Goal: Find specific page/section: Find specific page/section

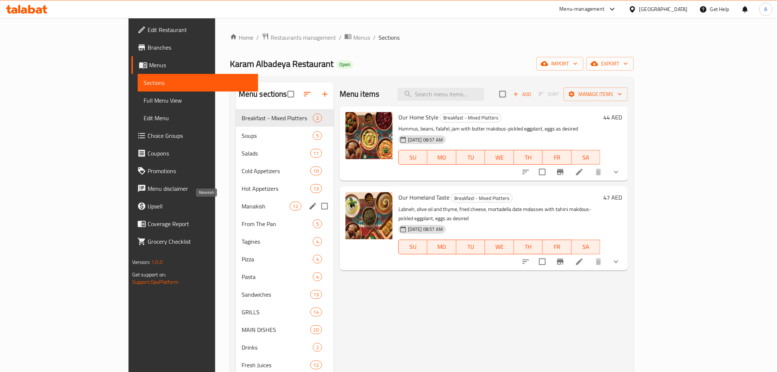
click at [236, 251] on div "Pizza 4" at bounding box center [285, 259] width 98 height 18
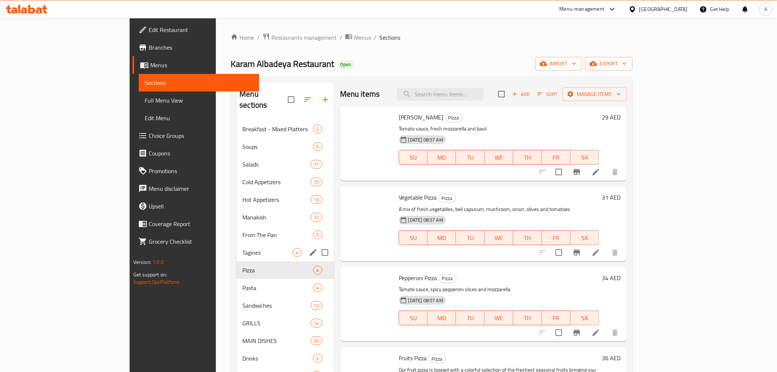
click at [236, 248] on div "Tagines 4" at bounding box center [285, 252] width 98 height 18
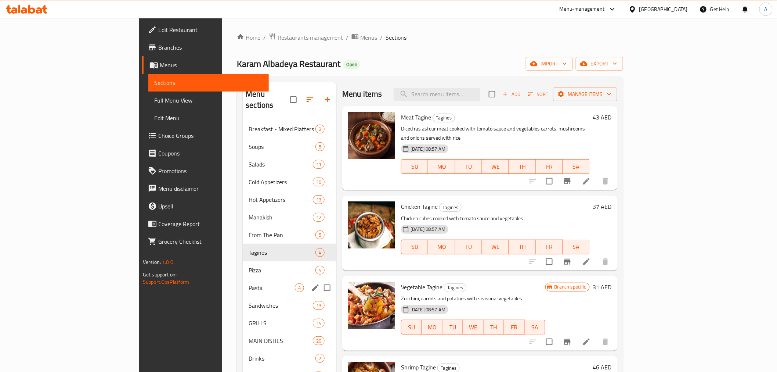
scroll to position [82, 0]
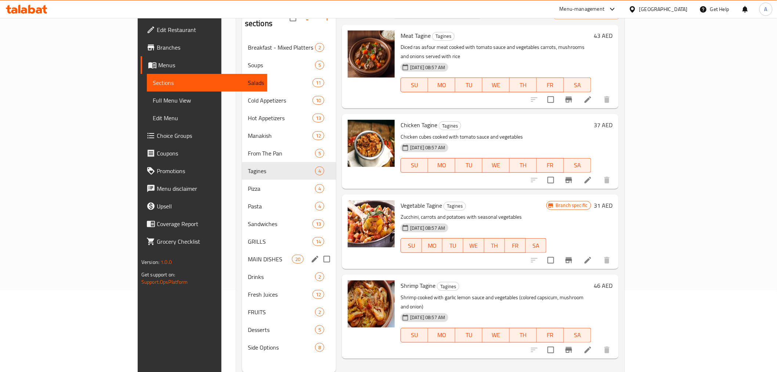
click at [242, 252] on div "MAIN DISHES 20" at bounding box center [289, 259] width 94 height 18
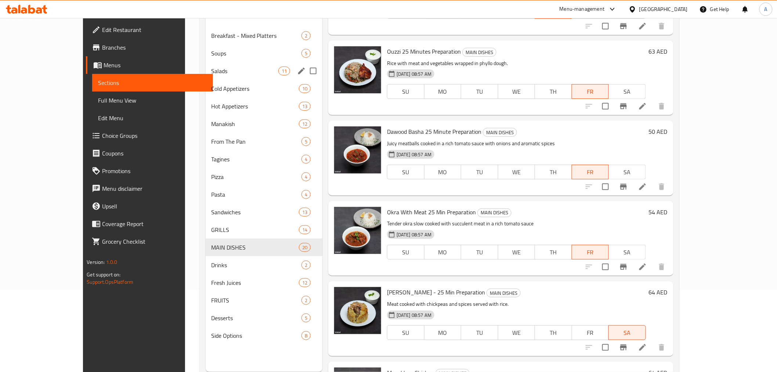
scroll to position [21, 0]
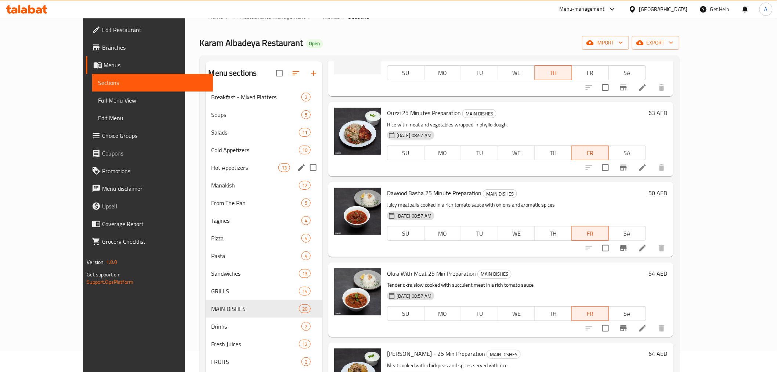
click at [237, 162] on div "Hot Appetizers 13" at bounding box center [264, 168] width 117 height 18
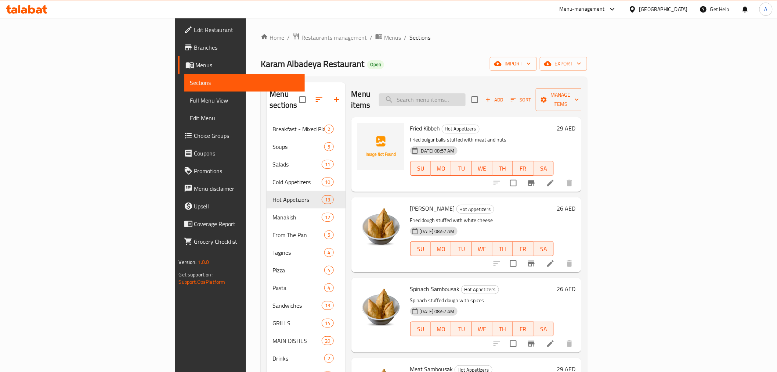
click at [466, 98] on input "search" at bounding box center [422, 99] width 87 height 13
paste input "Freekeh With Chicken"
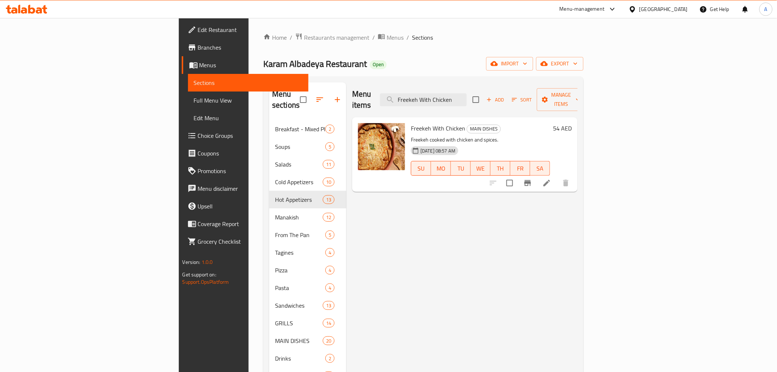
type input "Freekeh With Chicken"
